Goal: Submit feedback/report problem: Leave review/rating

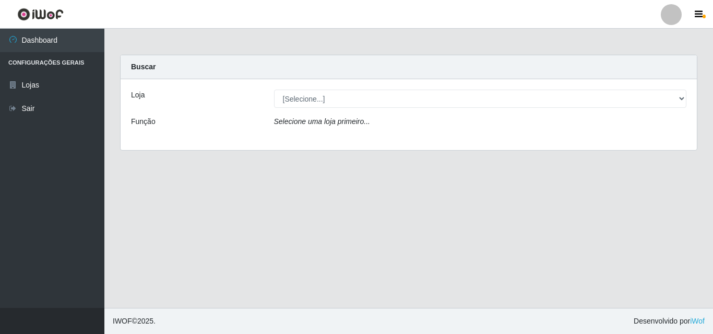
click at [657, 202] on main "Carregando... Buscar Loja [Selecione...] BomQueSó Agreste - Loja 3 Função Selec…" at bounding box center [408, 169] width 608 height 280
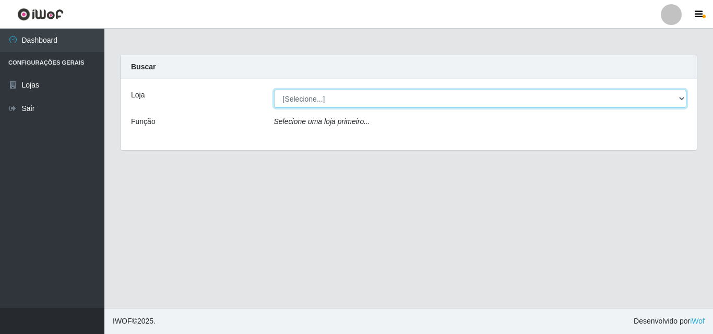
click at [672, 99] on select "[Selecione...] BomQueSó Agreste - Loja 3" at bounding box center [480, 99] width 413 height 18
select select "215"
click at [274, 90] on select "[Selecione...] BomQueSó Agreste - Loja 3" at bounding box center [480, 99] width 413 height 18
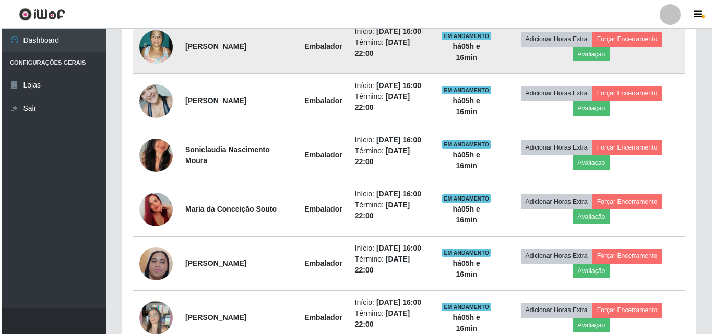
scroll to position [470, 0]
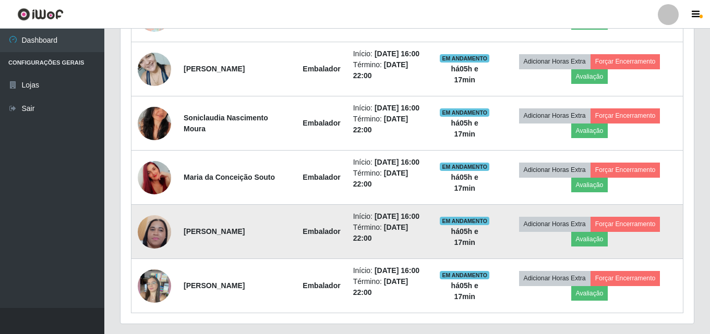
click at [156, 241] on img at bounding box center [154, 232] width 33 height 74
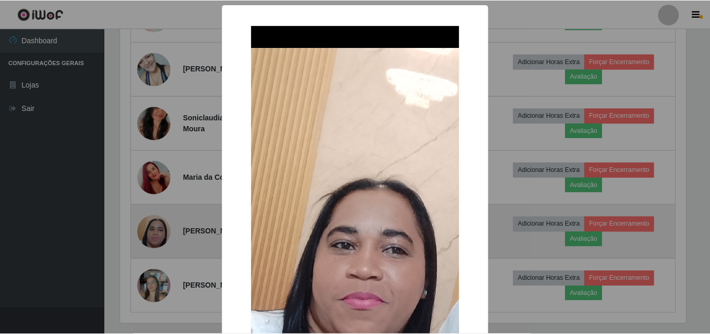
scroll to position [217, 568]
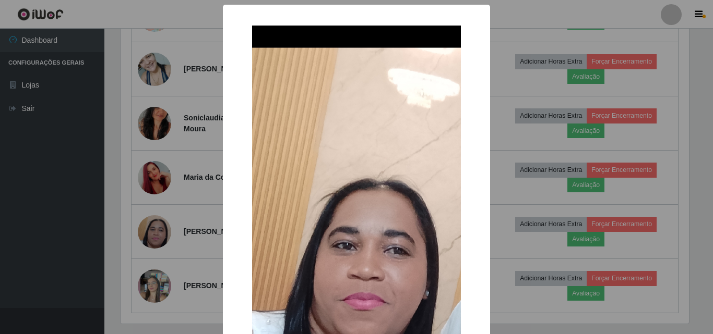
click at [157, 246] on div "× OK Cancel" at bounding box center [356, 167] width 713 height 334
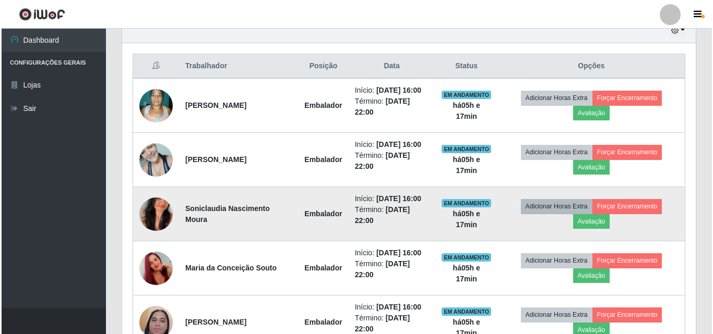
scroll to position [365, 0]
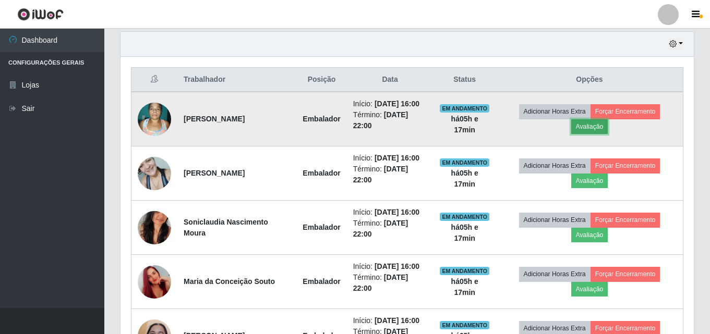
click at [596, 124] on button "Avaliação" at bounding box center [589, 126] width 37 height 15
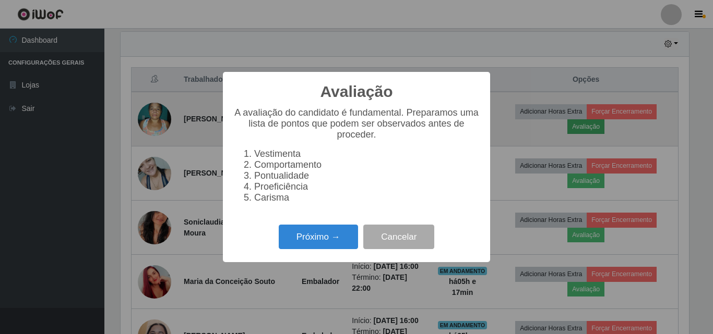
scroll to position [217, 568]
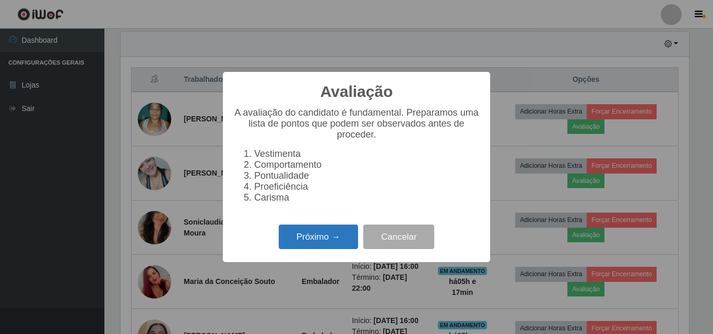
click at [325, 235] on button "Próximo →" at bounding box center [318, 237] width 79 height 25
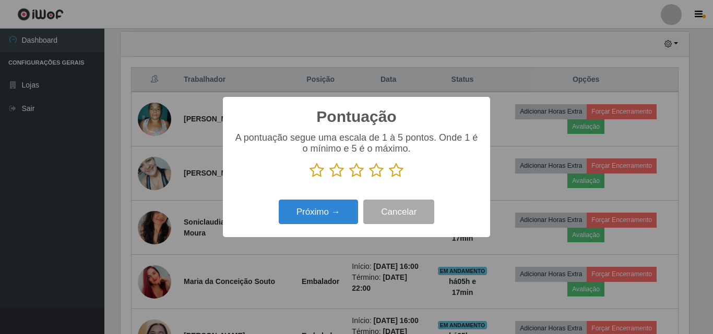
click at [394, 168] on icon at bounding box center [396, 171] width 15 height 16
click at [389, 178] on input "radio" at bounding box center [389, 178] width 0 height 0
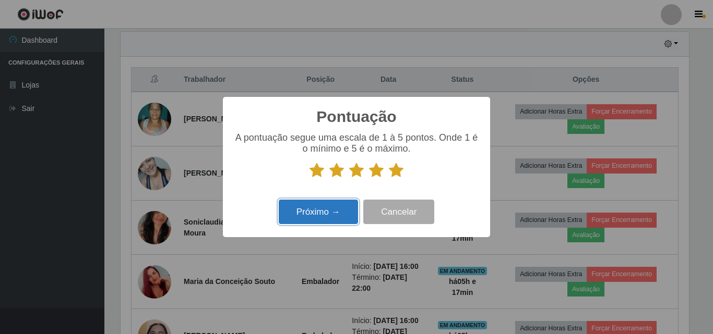
click at [322, 216] on button "Próximo →" at bounding box center [318, 212] width 79 height 25
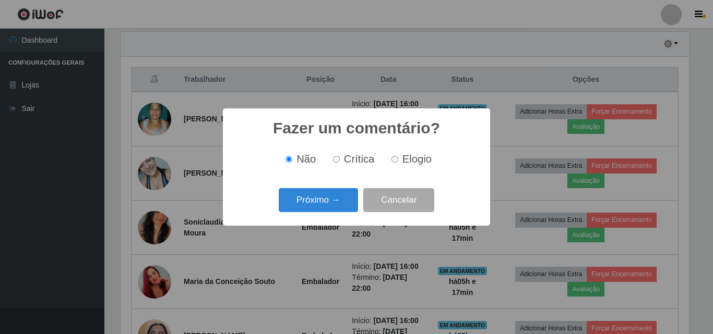
click at [409, 163] on span "Elogio" at bounding box center [416, 158] width 29 height 11
click at [398, 163] on input "Elogio" at bounding box center [394, 159] width 7 height 7
radio input "true"
click at [329, 202] on button "Próximo →" at bounding box center [318, 200] width 79 height 25
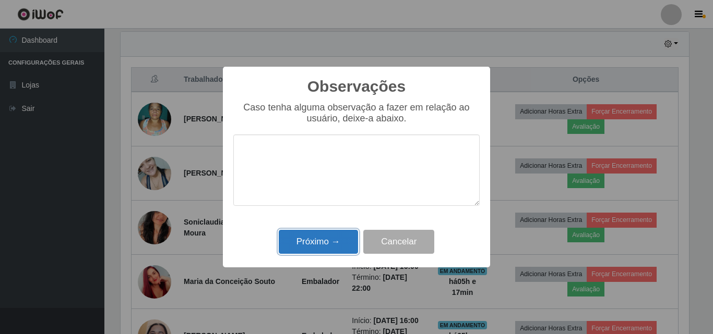
click at [328, 239] on button "Próximo →" at bounding box center [318, 242] width 79 height 25
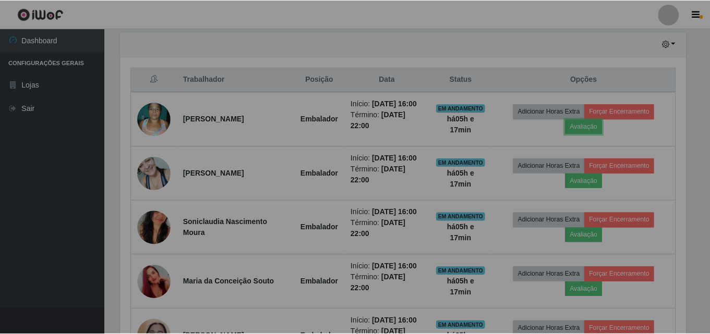
scroll to position [217, 573]
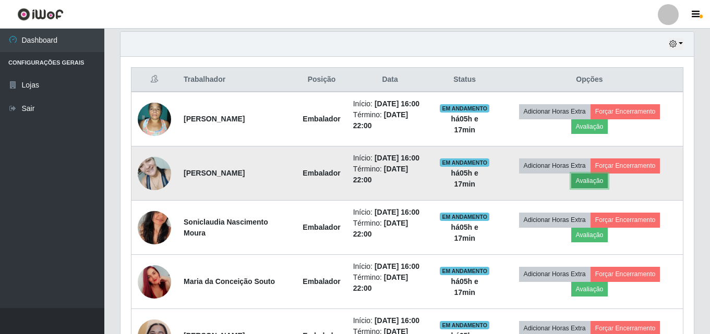
click at [584, 180] on button "Avaliação" at bounding box center [589, 181] width 37 height 15
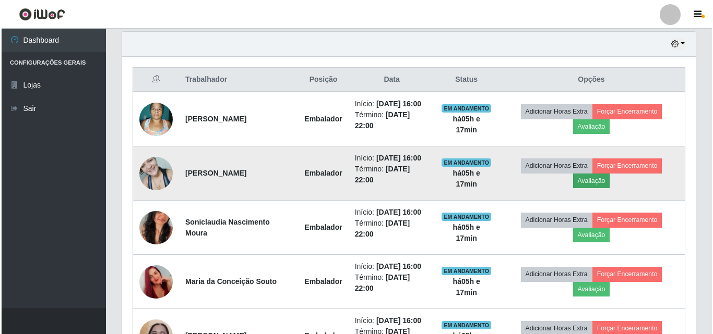
scroll to position [217, 568]
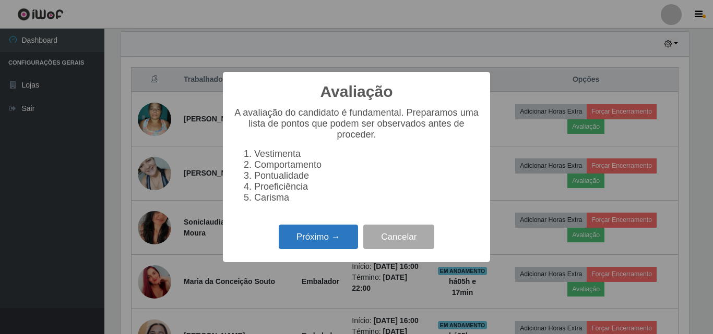
click at [319, 239] on button "Próximo →" at bounding box center [318, 237] width 79 height 25
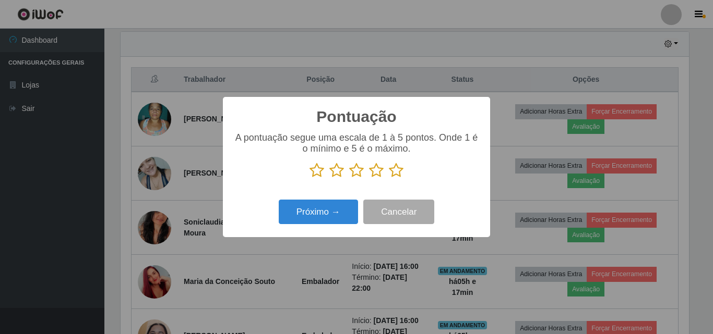
scroll to position [521541, 521189]
click at [397, 173] on icon at bounding box center [396, 171] width 15 height 16
click at [389, 178] on input "radio" at bounding box center [389, 178] width 0 height 0
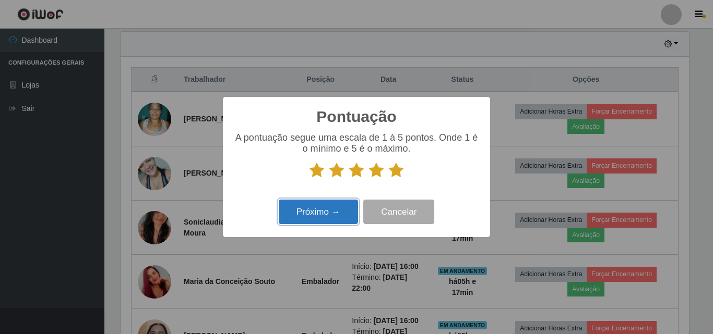
click at [345, 212] on button "Próximo →" at bounding box center [318, 212] width 79 height 25
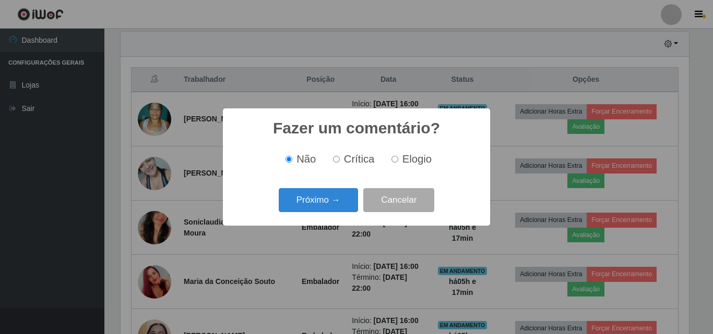
click at [409, 162] on span "Elogio" at bounding box center [416, 158] width 29 height 11
click at [398, 162] on input "Elogio" at bounding box center [394, 159] width 7 height 7
radio input "true"
click at [346, 198] on button "Próximo →" at bounding box center [318, 200] width 79 height 25
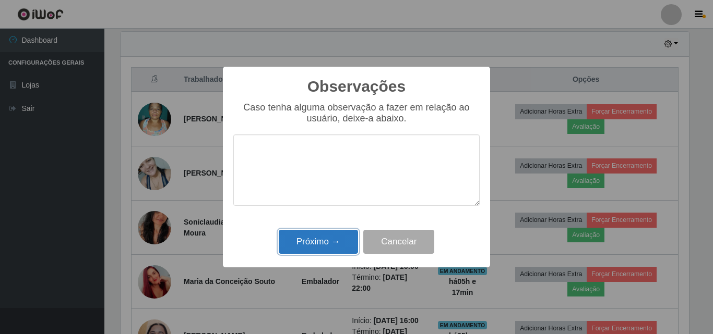
click at [326, 254] on button "Próximo →" at bounding box center [318, 242] width 79 height 25
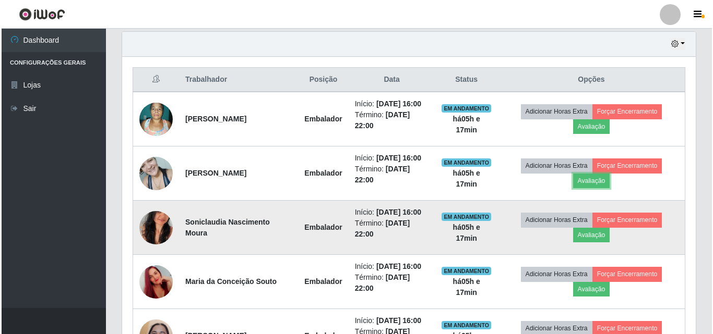
scroll to position [217, 573]
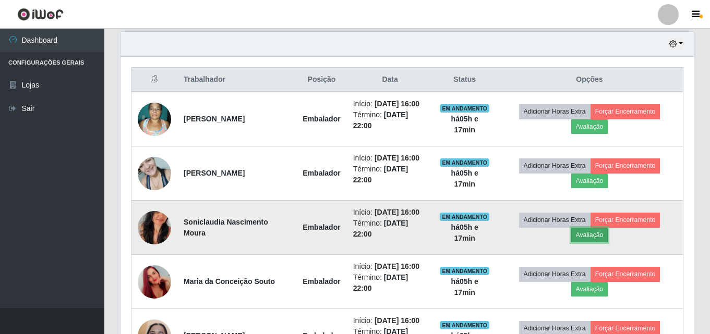
click at [591, 238] on button "Avaliação" at bounding box center [589, 235] width 37 height 15
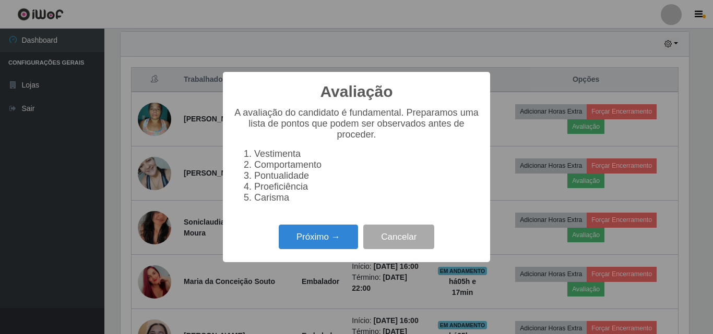
scroll to position [217, 568]
click at [300, 246] on button "Próximo →" at bounding box center [318, 237] width 79 height 25
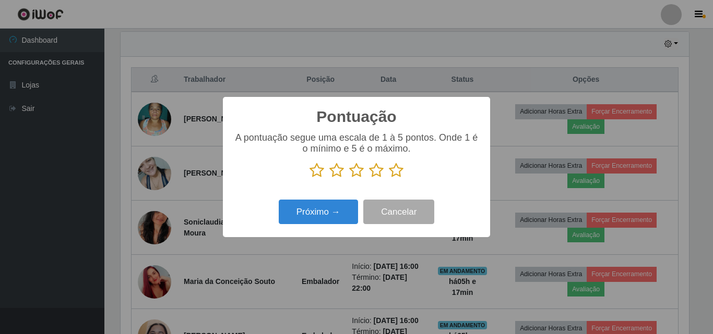
click at [394, 169] on icon at bounding box center [396, 171] width 15 height 16
click at [389, 178] on input "radio" at bounding box center [389, 178] width 0 height 0
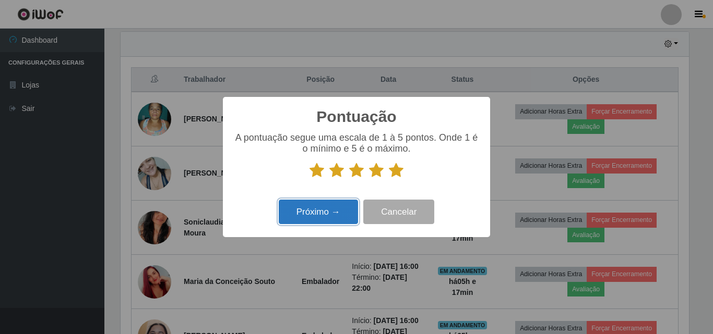
click at [316, 214] on button "Próximo →" at bounding box center [318, 212] width 79 height 25
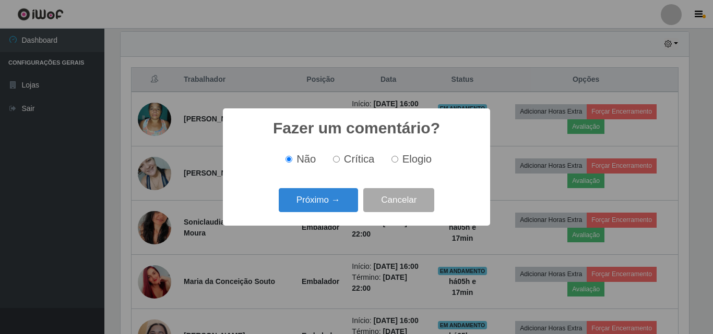
click at [406, 158] on span "Elogio" at bounding box center [416, 158] width 29 height 11
click at [398, 158] on input "Elogio" at bounding box center [394, 159] width 7 height 7
radio input "true"
click at [343, 202] on button "Próximo →" at bounding box center [318, 200] width 79 height 25
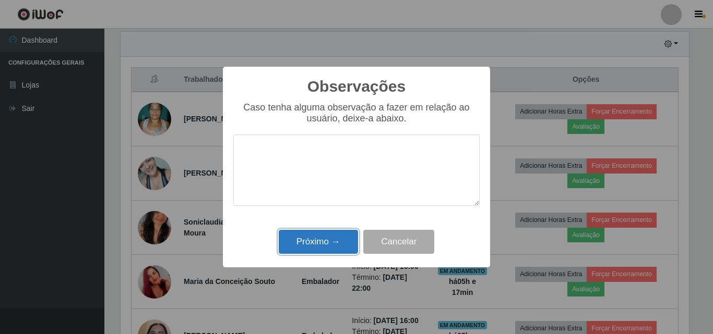
click at [342, 235] on button "Próximo →" at bounding box center [318, 242] width 79 height 25
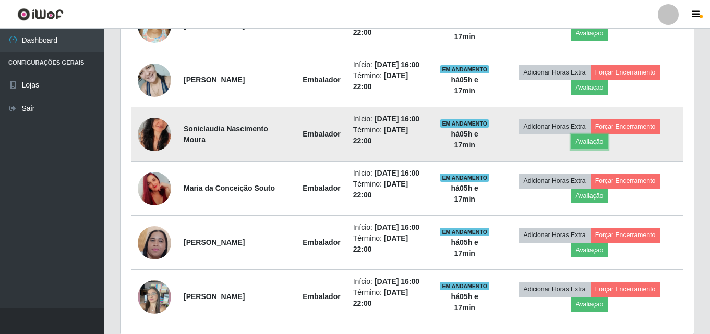
scroll to position [470, 0]
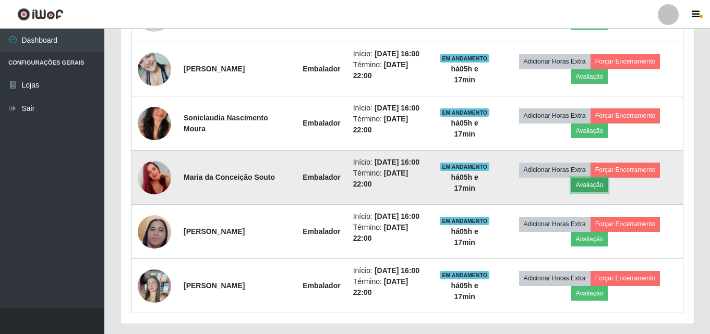
click at [595, 184] on button "Avaliação" at bounding box center [589, 185] width 37 height 15
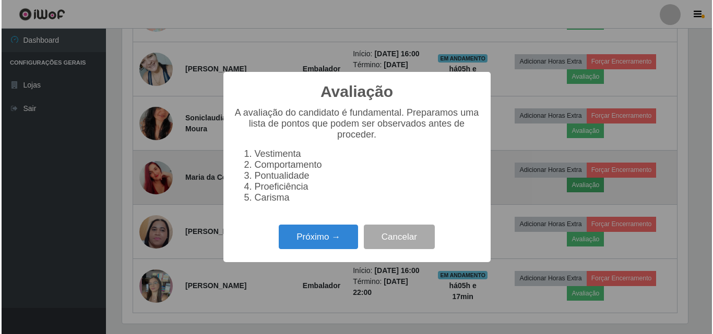
scroll to position [217, 568]
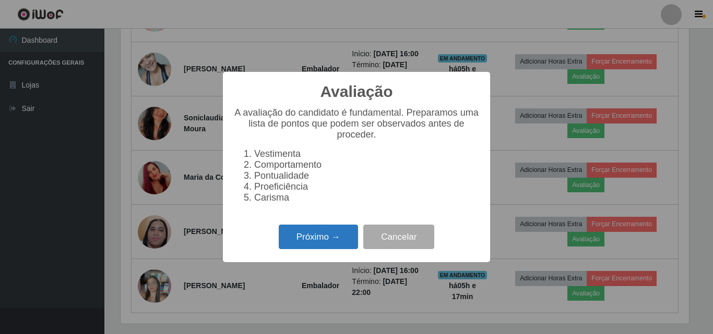
click at [331, 243] on button "Próximo →" at bounding box center [318, 237] width 79 height 25
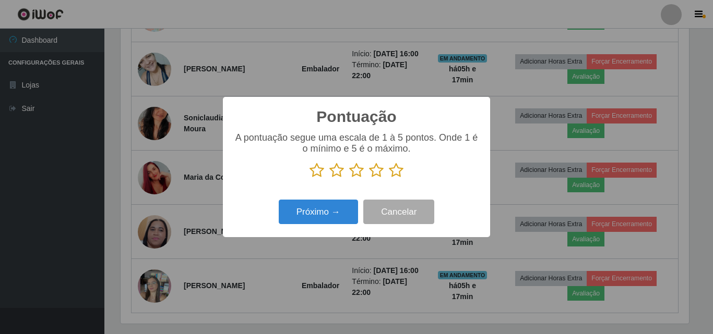
scroll to position [521541, 521189]
click at [398, 172] on icon at bounding box center [396, 171] width 15 height 16
click at [389, 178] on input "radio" at bounding box center [389, 178] width 0 height 0
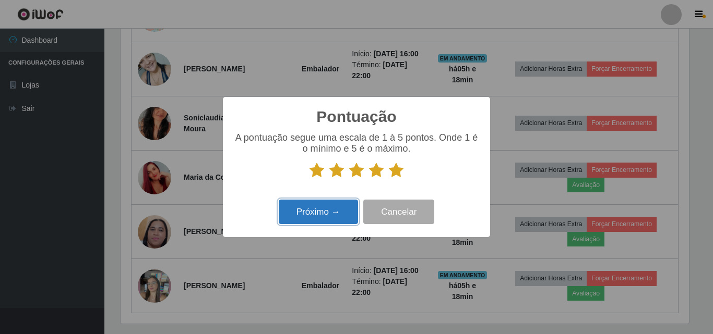
click at [334, 206] on button "Próximo →" at bounding box center [318, 212] width 79 height 25
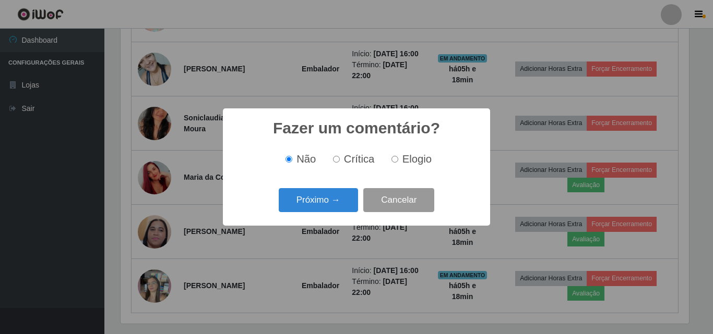
scroll to position [0, 0]
click at [404, 161] on span "Elogio" at bounding box center [416, 158] width 29 height 11
click at [398, 161] on input "Elogio" at bounding box center [394, 159] width 7 height 7
radio input "true"
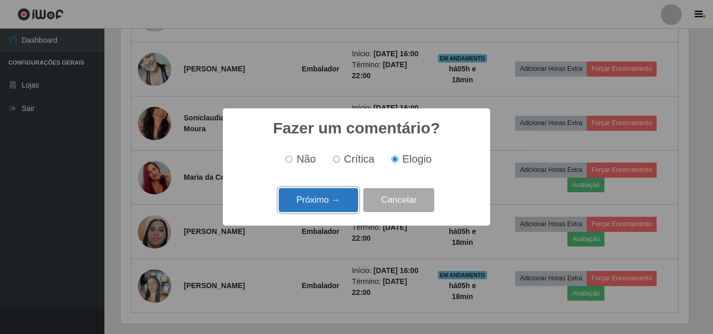
click at [339, 203] on button "Próximo →" at bounding box center [318, 200] width 79 height 25
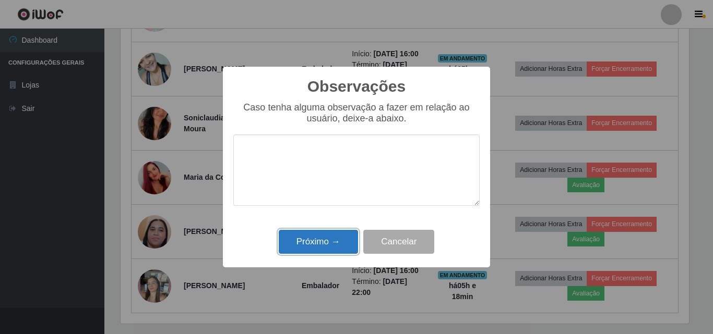
click at [351, 245] on button "Próximo →" at bounding box center [318, 242] width 79 height 25
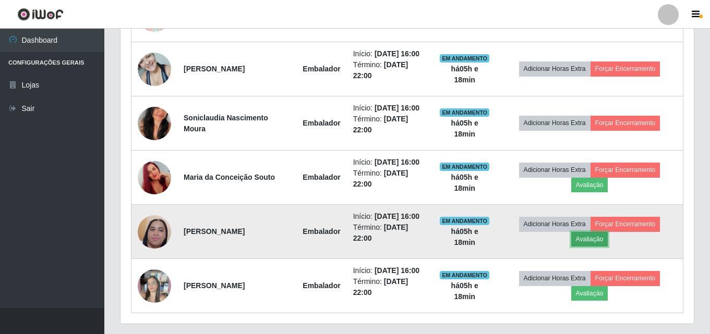
click at [590, 239] on button "Avaliação" at bounding box center [589, 239] width 37 height 15
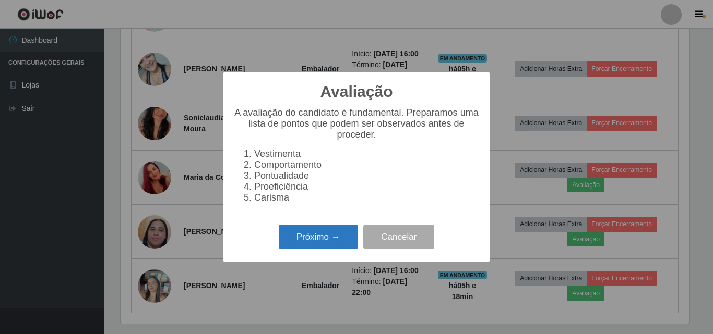
click at [333, 234] on button "Próximo →" at bounding box center [318, 237] width 79 height 25
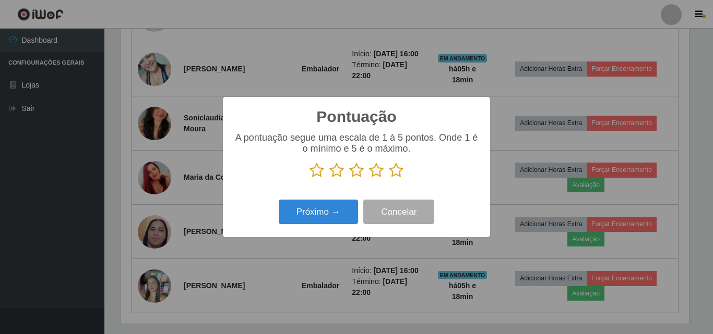
click at [394, 171] on icon at bounding box center [396, 171] width 15 height 16
click at [389, 178] on input "radio" at bounding box center [389, 178] width 0 height 0
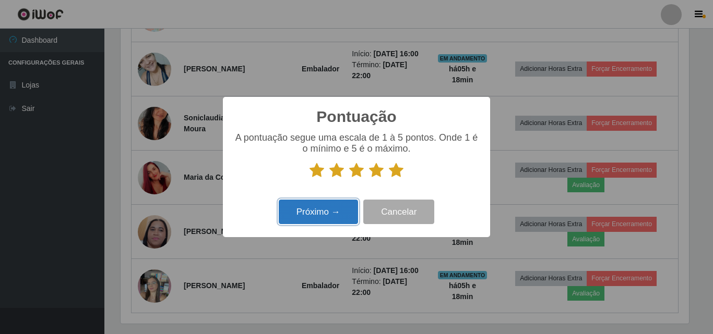
click at [338, 215] on button "Próximo →" at bounding box center [318, 212] width 79 height 25
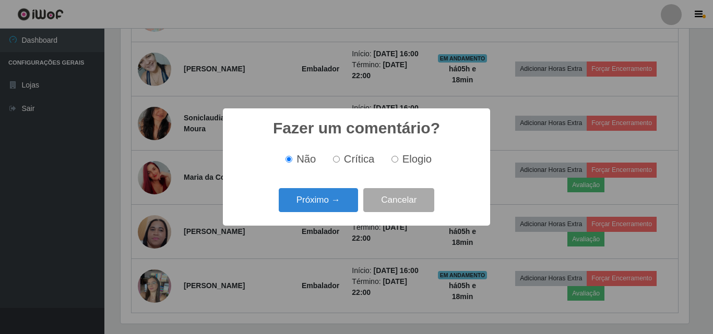
click at [395, 163] on input "Elogio" at bounding box center [394, 159] width 7 height 7
radio input "true"
click at [344, 198] on button "Próximo →" at bounding box center [318, 200] width 79 height 25
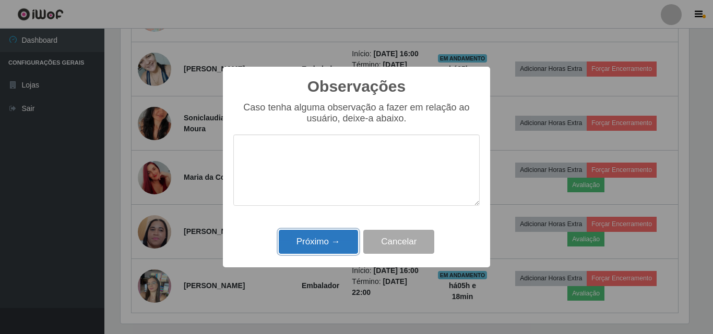
click at [335, 236] on button "Próximo →" at bounding box center [318, 242] width 79 height 25
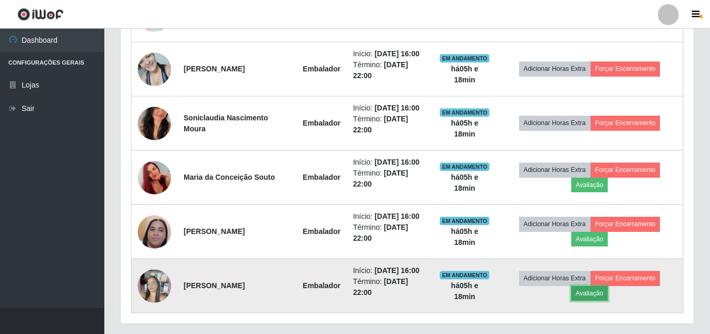
click at [605, 294] on button "Avaliação" at bounding box center [589, 293] width 37 height 15
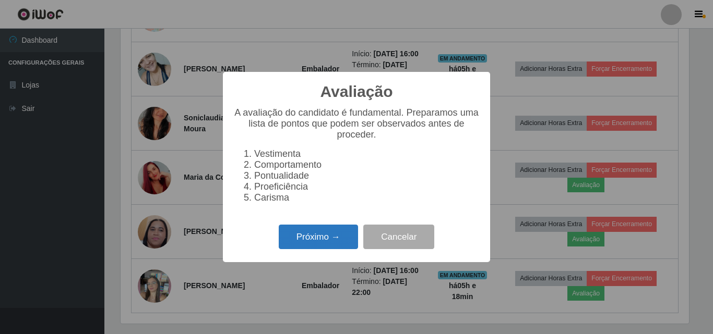
click at [347, 249] on button "Próximo →" at bounding box center [318, 237] width 79 height 25
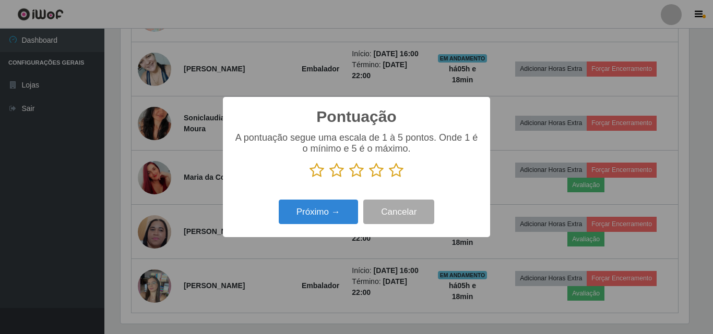
click at [396, 172] on icon at bounding box center [396, 171] width 15 height 16
click at [389, 178] on input "radio" at bounding box center [389, 178] width 0 height 0
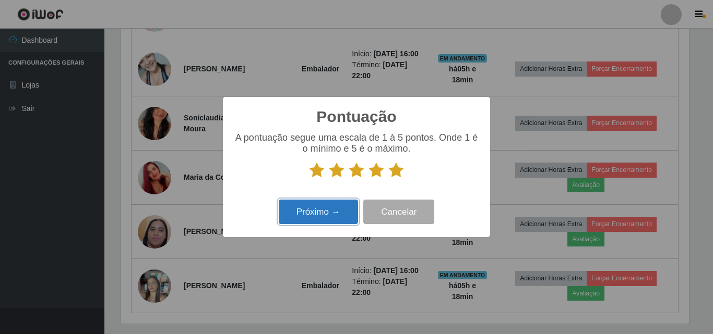
click at [335, 211] on button "Próximo →" at bounding box center [318, 212] width 79 height 25
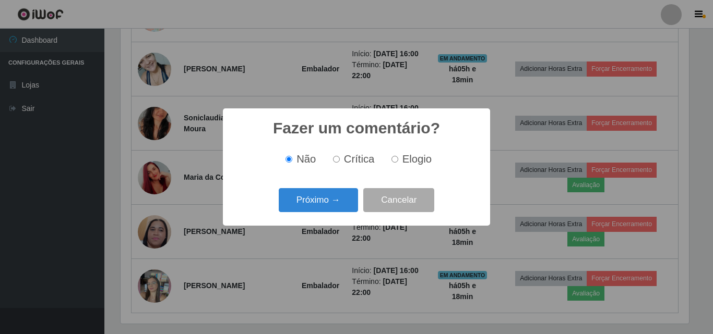
click at [407, 161] on span "Elogio" at bounding box center [416, 158] width 29 height 11
click at [398, 161] on input "Elogio" at bounding box center [394, 159] width 7 height 7
radio input "true"
click at [342, 205] on button "Próximo →" at bounding box center [318, 200] width 79 height 25
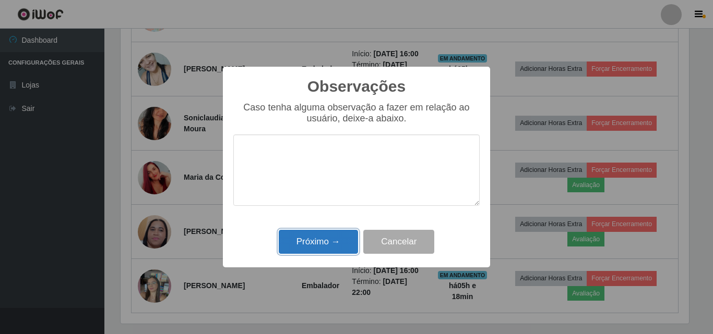
click at [334, 241] on button "Próximo →" at bounding box center [318, 242] width 79 height 25
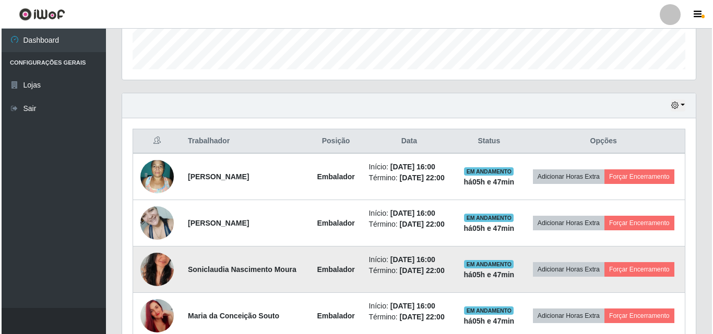
scroll to position [295, 0]
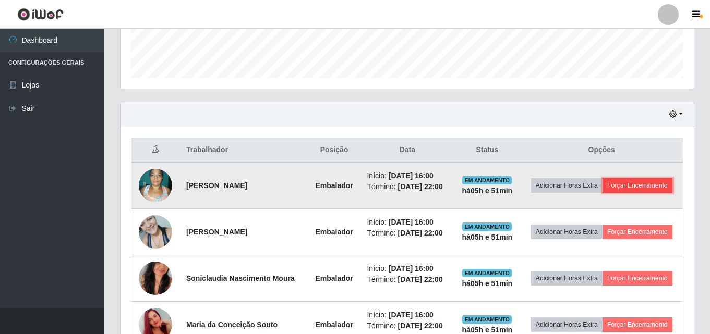
click at [647, 185] on button "Forçar Encerramento" at bounding box center [638, 185] width 70 height 15
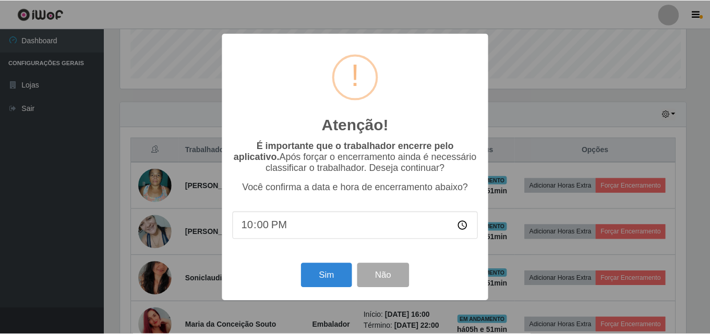
scroll to position [217, 568]
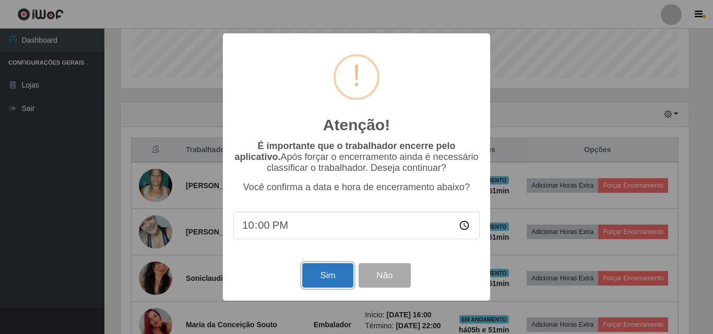
click at [333, 282] on button "Sim" at bounding box center [327, 275] width 51 height 25
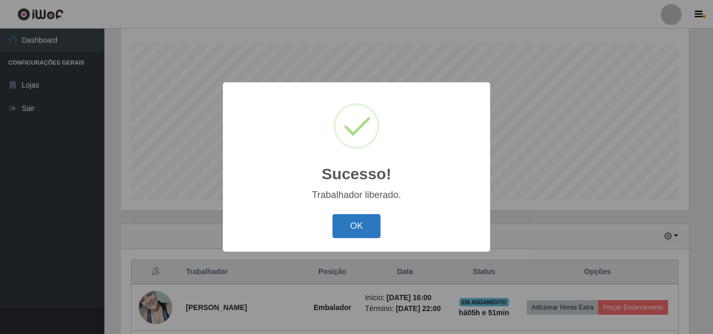
click at [369, 220] on button "OK" at bounding box center [356, 226] width 49 height 25
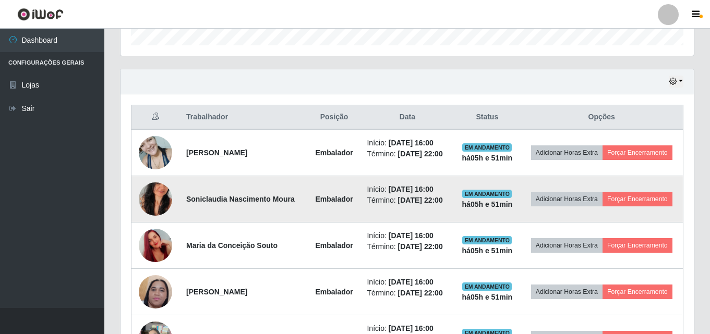
scroll to position [329, 0]
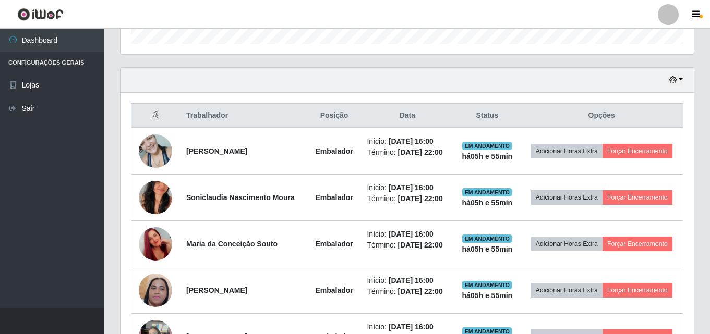
click at [694, 134] on div "Hoje 1 dia 3 dias 1 Semana Não encerrados Trabalhador Posição Data Status Opçõe…" at bounding box center [407, 225] width 590 height 317
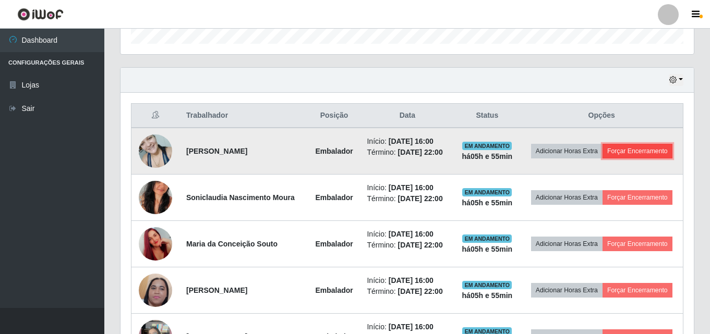
click at [632, 151] on button "Forçar Encerramento" at bounding box center [638, 151] width 70 height 15
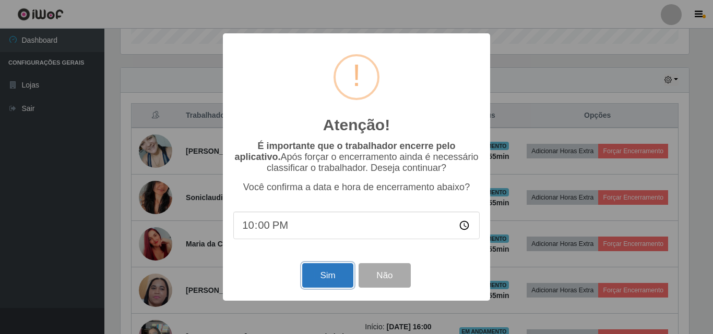
click at [324, 283] on button "Sim" at bounding box center [327, 275] width 51 height 25
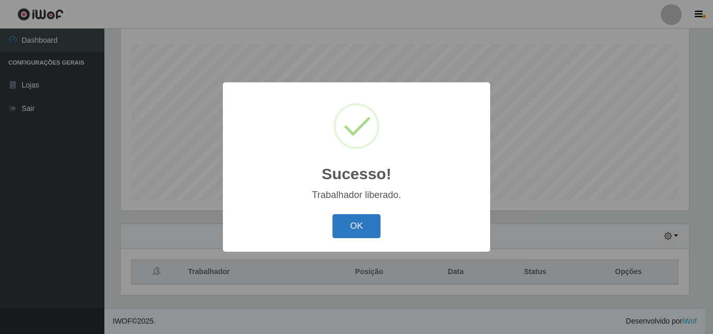
click at [364, 221] on button "OK" at bounding box center [356, 226] width 49 height 25
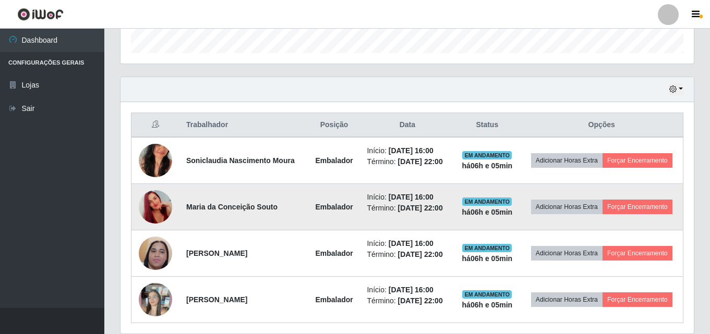
scroll to position [329, 0]
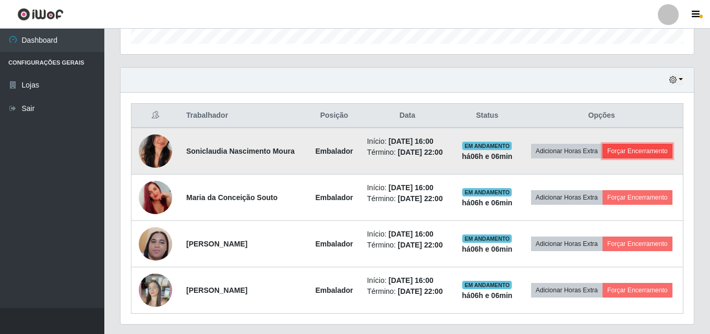
click at [633, 148] on button "Forçar Encerramento" at bounding box center [638, 151] width 70 height 15
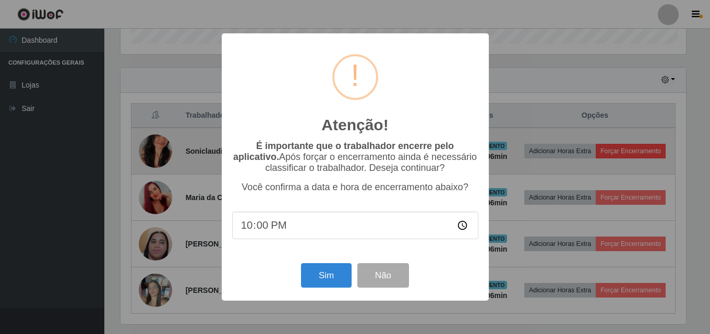
scroll to position [217, 568]
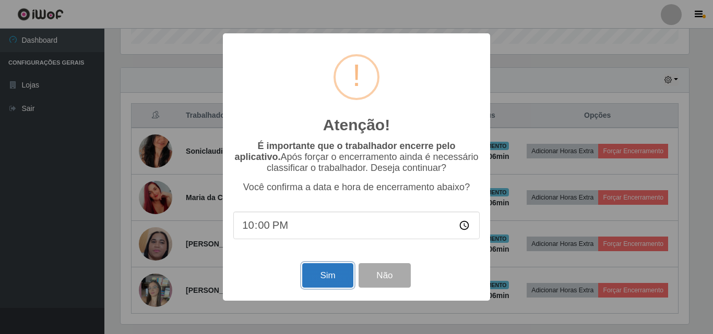
click at [313, 281] on button "Sim" at bounding box center [327, 275] width 51 height 25
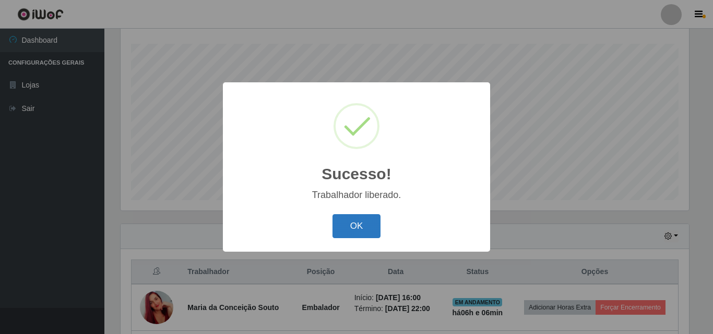
click at [374, 222] on button "OK" at bounding box center [356, 226] width 49 height 25
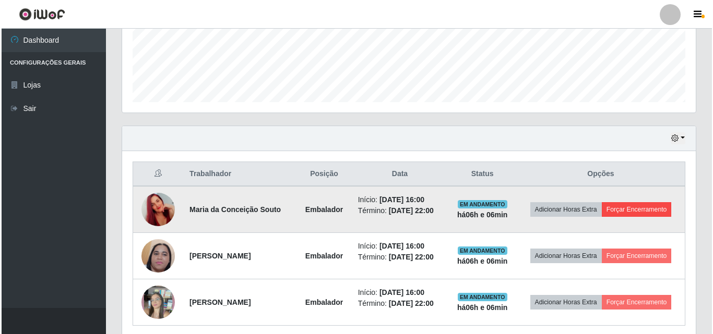
scroll to position [277, 0]
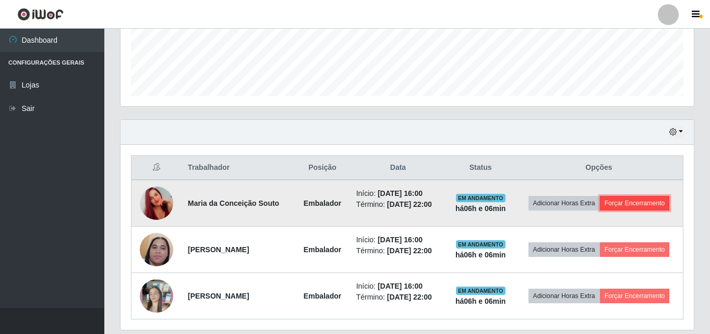
click at [641, 204] on button "Forçar Encerramento" at bounding box center [635, 203] width 70 height 15
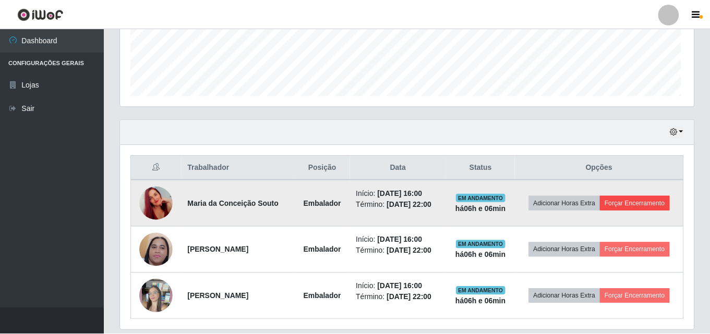
scroll to position [217, 568]
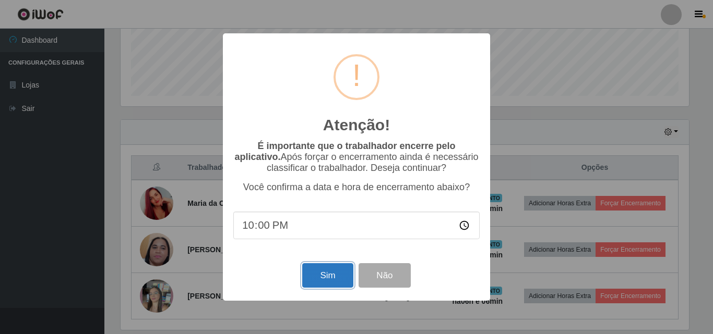
click at [333, 277] on button "Sim" at bounding box center [327, 275] width 51 height 25
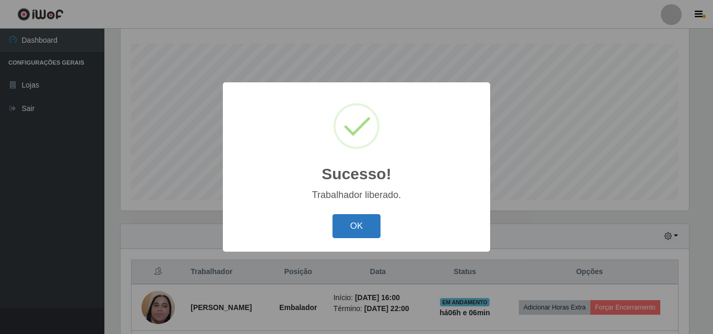
click at [358, 215] on button "OK" at bounding box center [356, 226] width 49 height 25
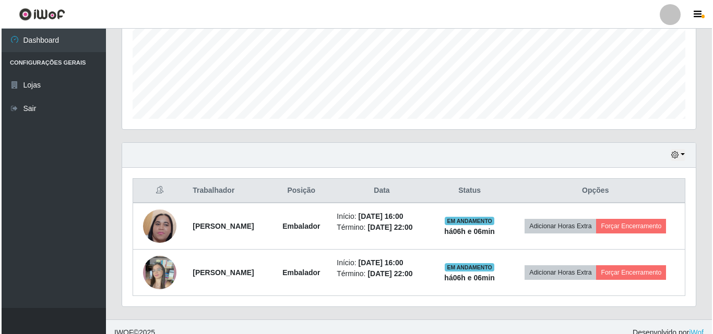
scroll to position [266, 0]
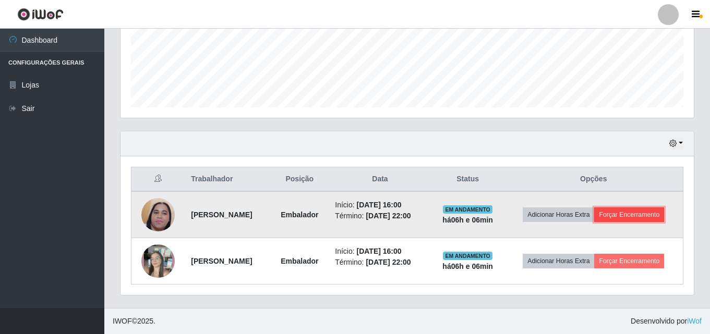
click at [630, 216] on button "Forçar Encerramento" at bounding box center [629, 215] width 70 height 15
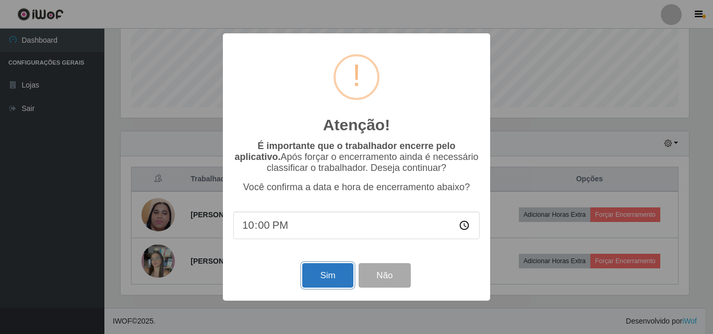
click at [342, 285] on button "Sim" at bounding box center [327, 275] width 51 height 25
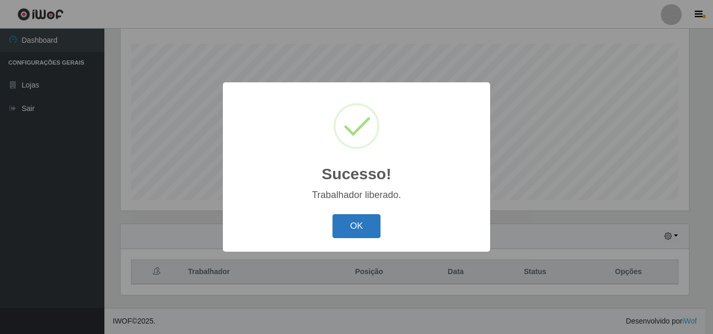
click at [361, 218] on button "OK" at bounding box center [356, 226] width 49 height 25
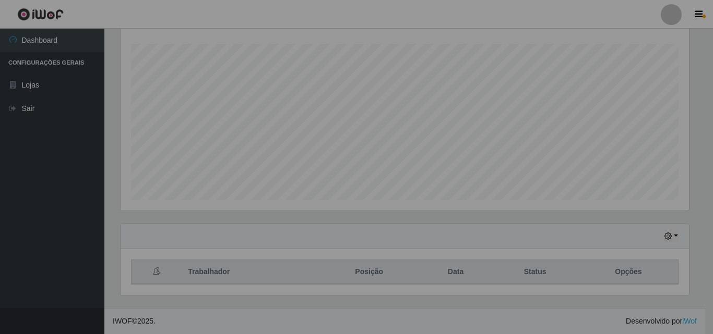
scroll to position [217, 573]
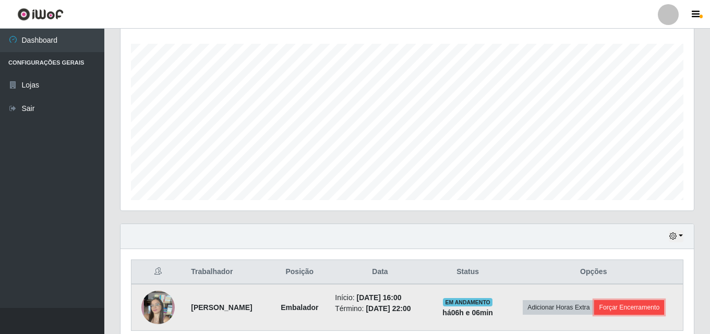
click at [632, 304] on button "Forçar Encerramento" at bounding box center [629, 308] width 70 height 15
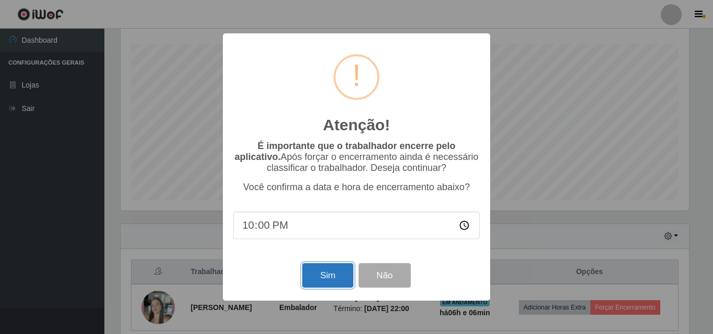
click at [340, 273] on button "Sim" at bounding box center [327, 275] width 51 height 25
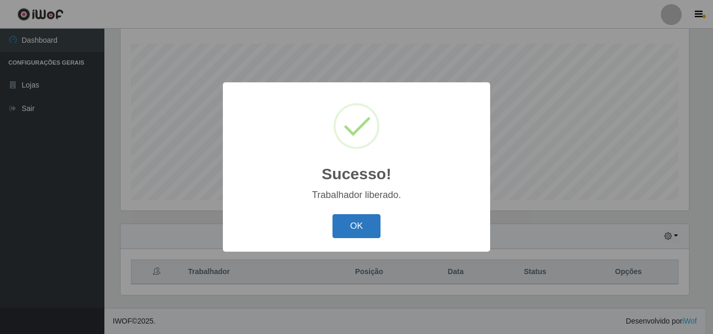
click at [352, 231] on button "OK" at bounding box center [356, 226] width 49 height 25
